Goal: Check status: Check status

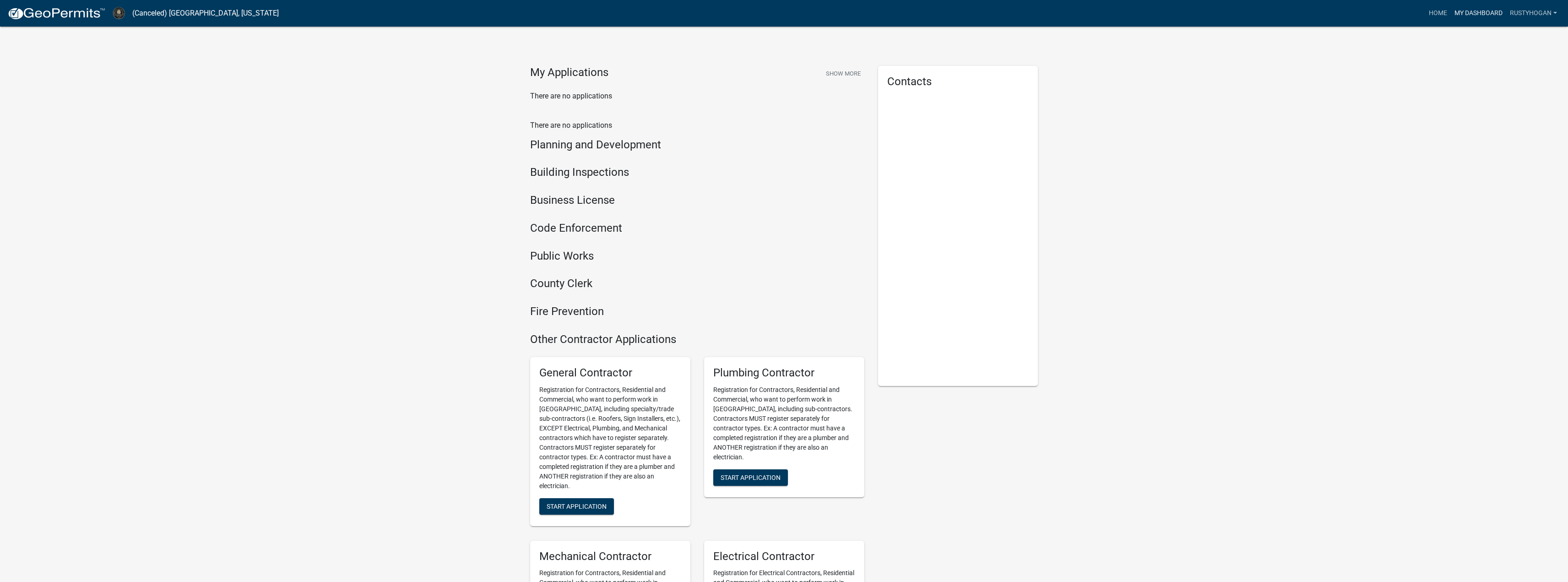
click at [1480, 10] on link "My Dashboard" at bounding box center [1478, 13] width 55 height 18
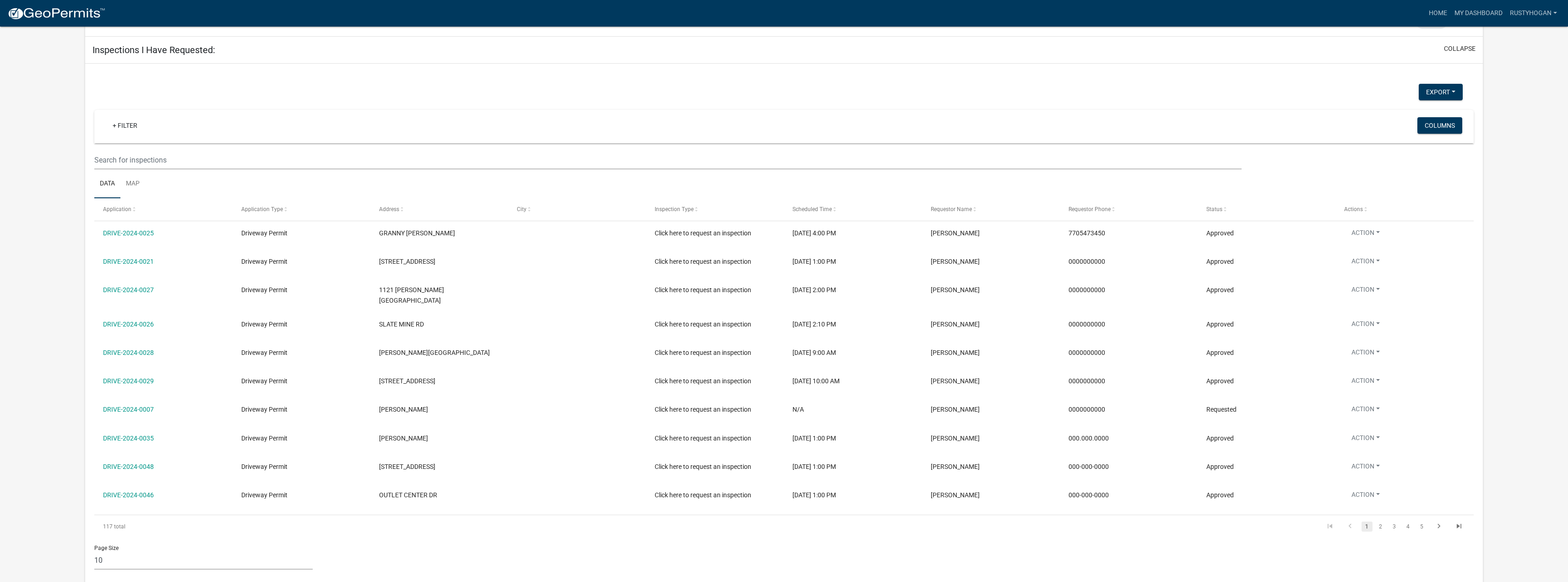
scroll to position [163, 0]
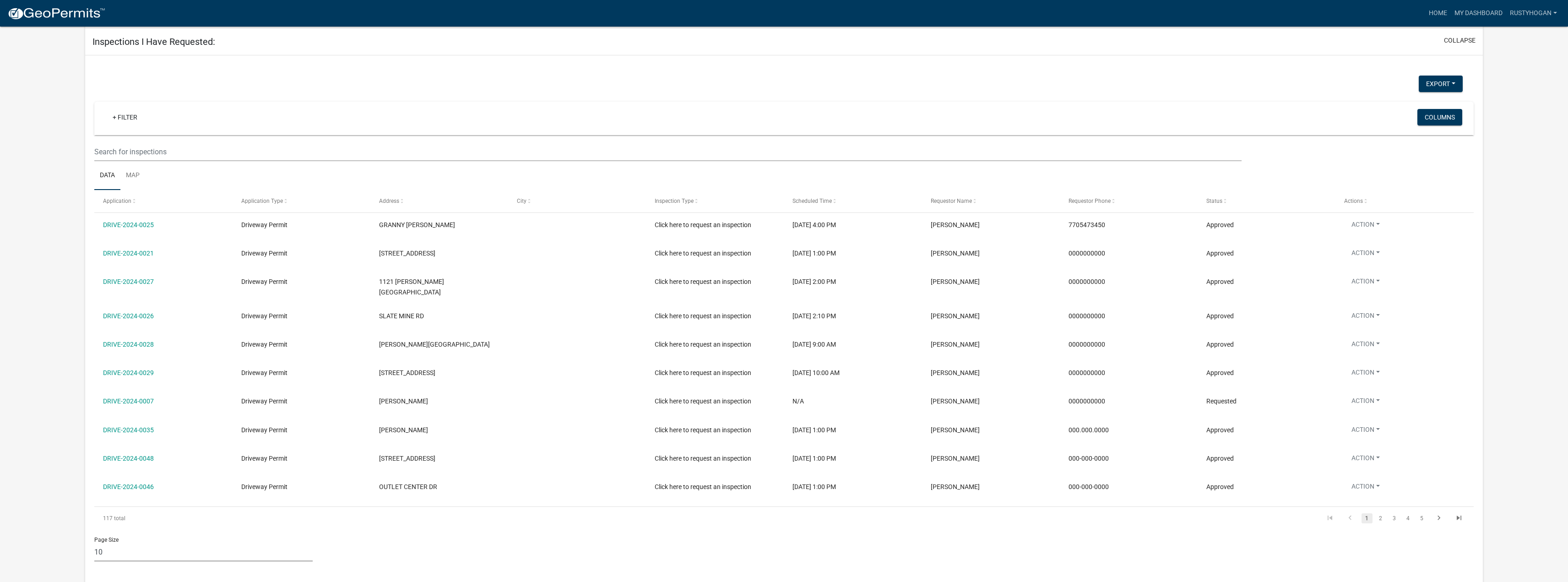
click at [114, 548] on select "10 25 50 100" at bounding box center [203, 552] width 219 height 19
select select "3: 100"
click at [94, 542] on select "10 25 50 100" at bounding box center [203, 552] width 219 height 19
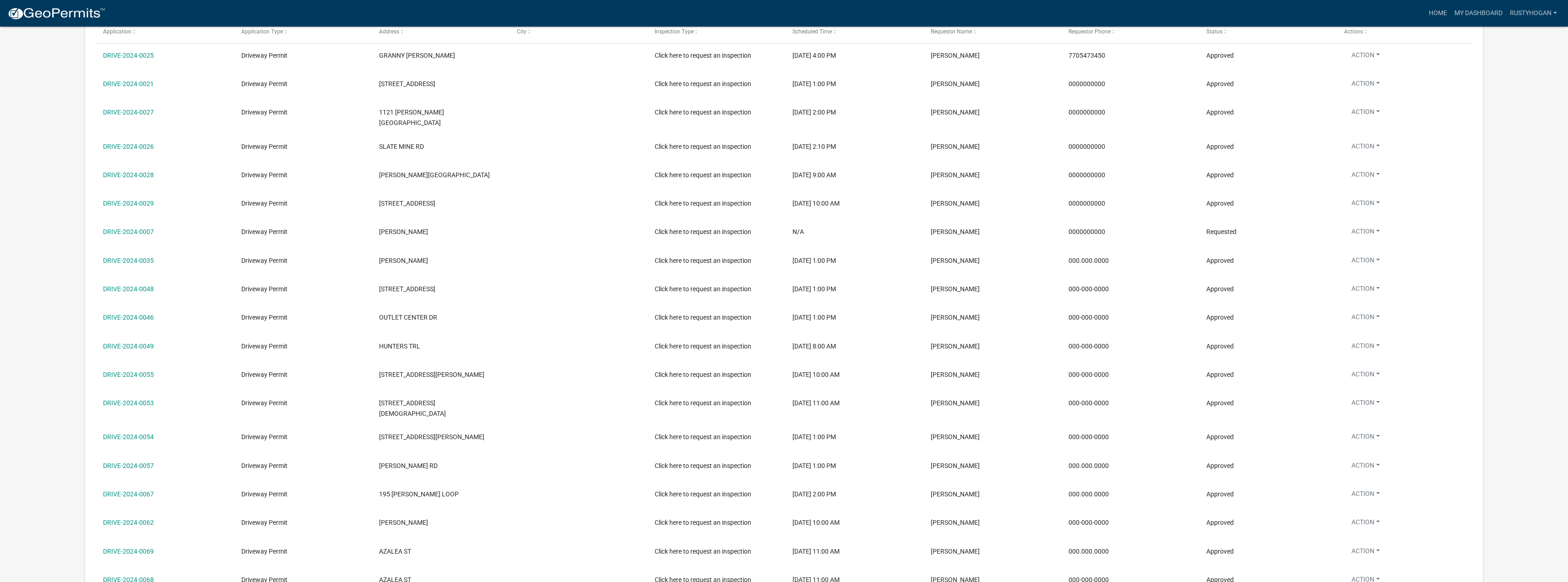
scroll to position [346, 0]
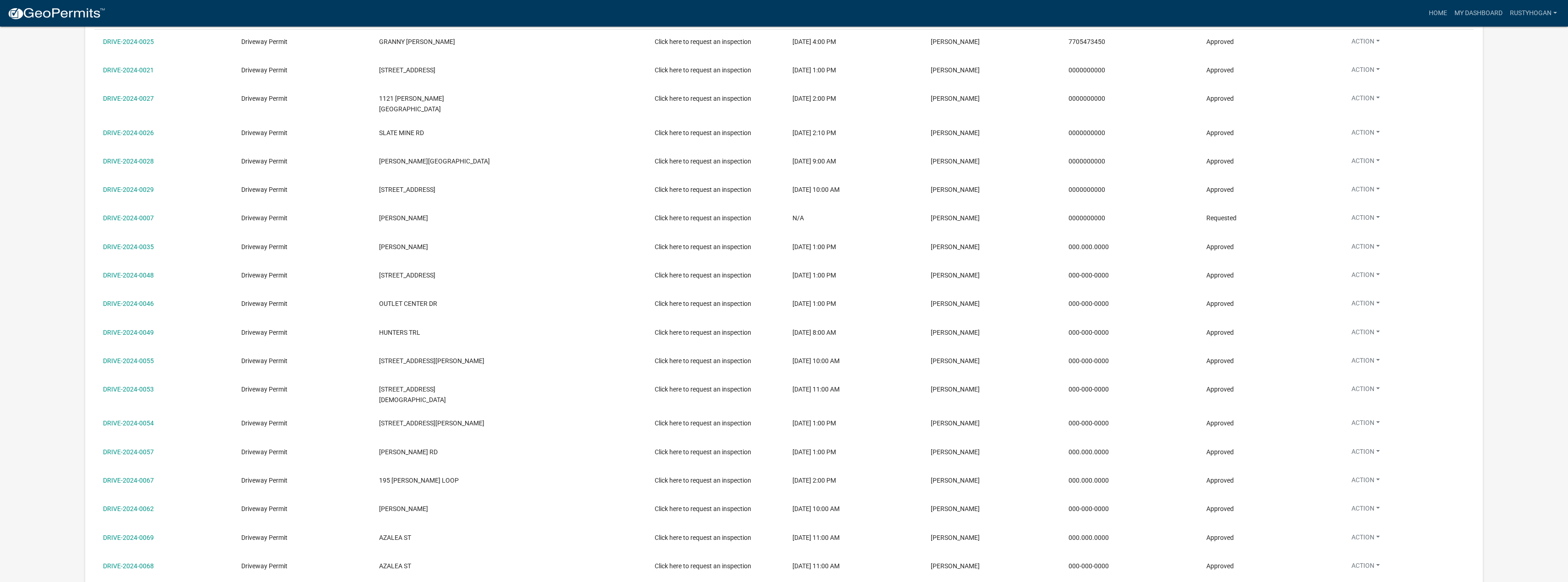
click at [146, 300] on link "DRIVE-2024-0046" at bounding box center [128, 304] width 51 height 7
